Goal: Find specific page/section: Find specific page/section

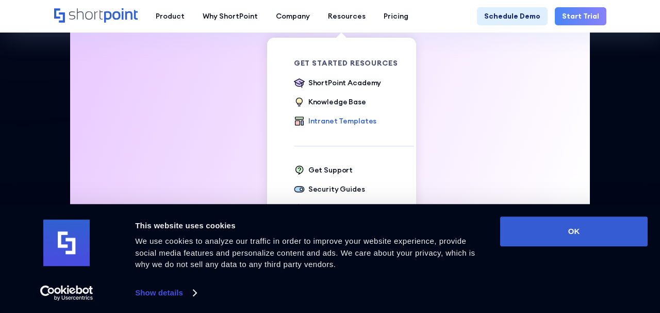
scroll to position [325, 0]
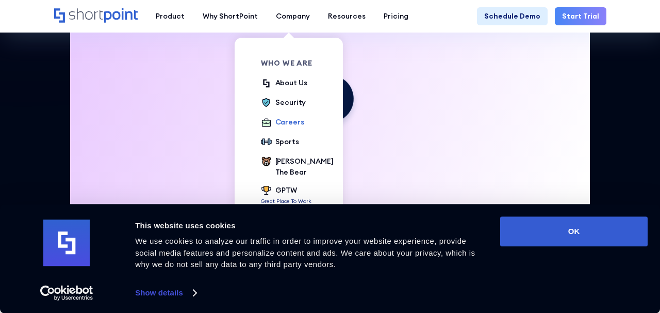
click at [278, 123] on div "Careers" at bounding box center [289, 122] width 29 height 11
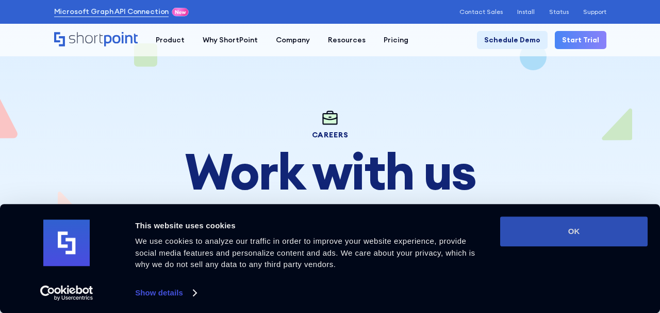
click at [548, 236] on button "OK" at bounding box center [573, 231] width 147 height 30
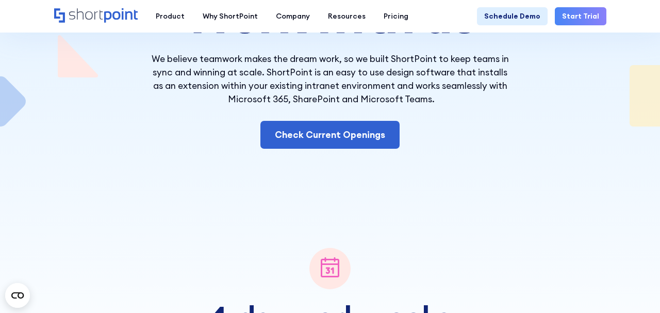
scroll to position [157, 0]
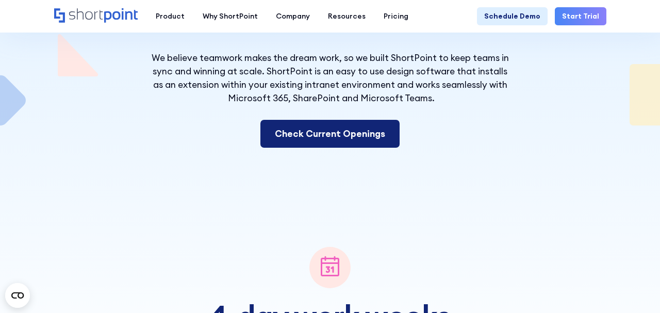
click at [346, 128] on link "Check Current Openings" at bounding box center [329, 134] width 139 height 28
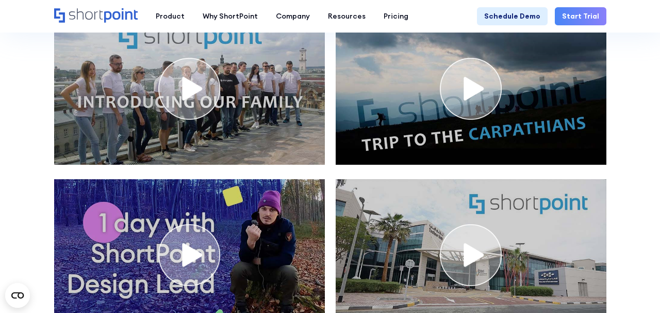
scroll to position [3945, 0]
